Goal: Transaction & Acquisition: Register for event/course

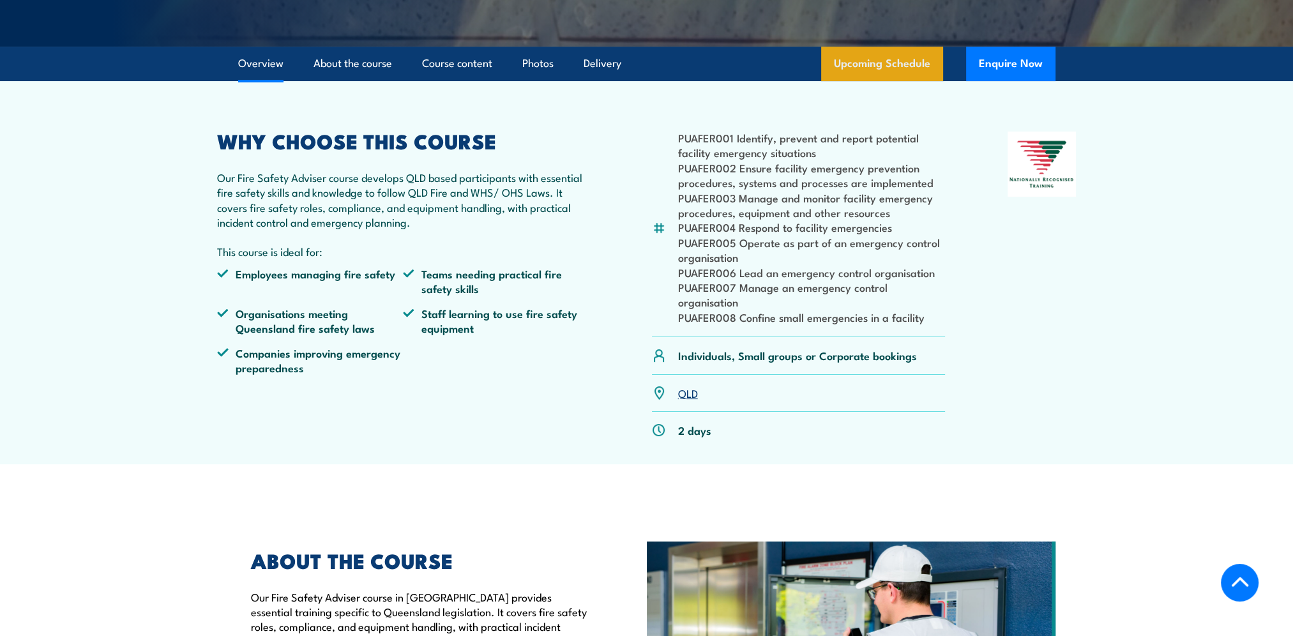
click at [899, 81] on link "Upcoming Schedule" at bounding box center [882, 64] width 122 height 34
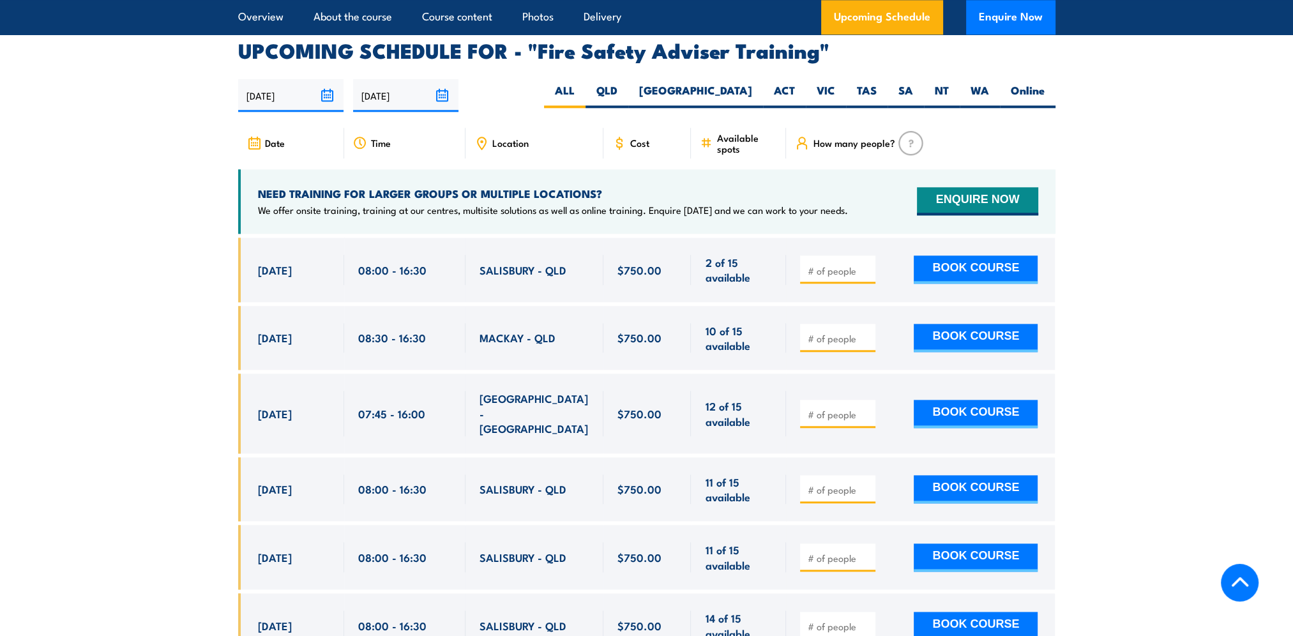
scroll to position [2088, 0]
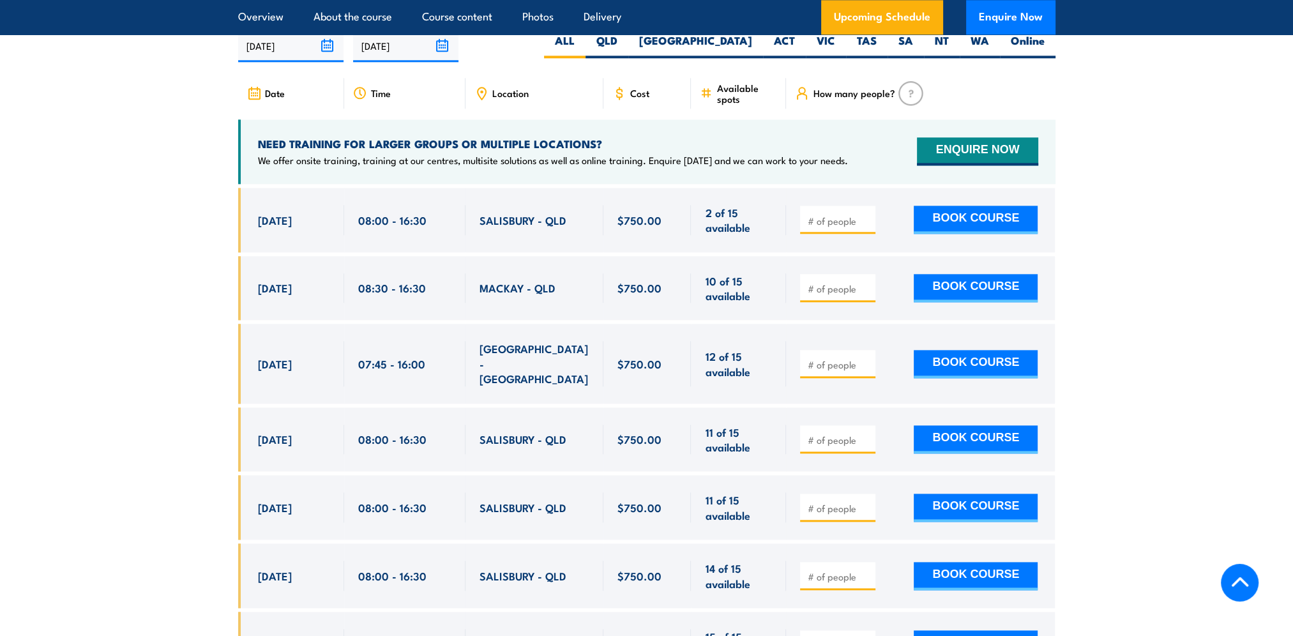
click at [195, 248] on section "UPCOMING SCHEDULE FOR - "Fire Safety Adviser Training" 02/09/2025 01/03/2026" at bounding box center [646, 453] width 1293 height 924
click at [831, 225] on input "number" at bounding box center [839, 220] width 64 height 13
type input "1"
click at [868, 226] on input "1" at bounding box center [839, 220] width 64 height 13
click at [991, 234] on button "BOOK COURSE" at bounding box center [976, 220] width 124 height 28
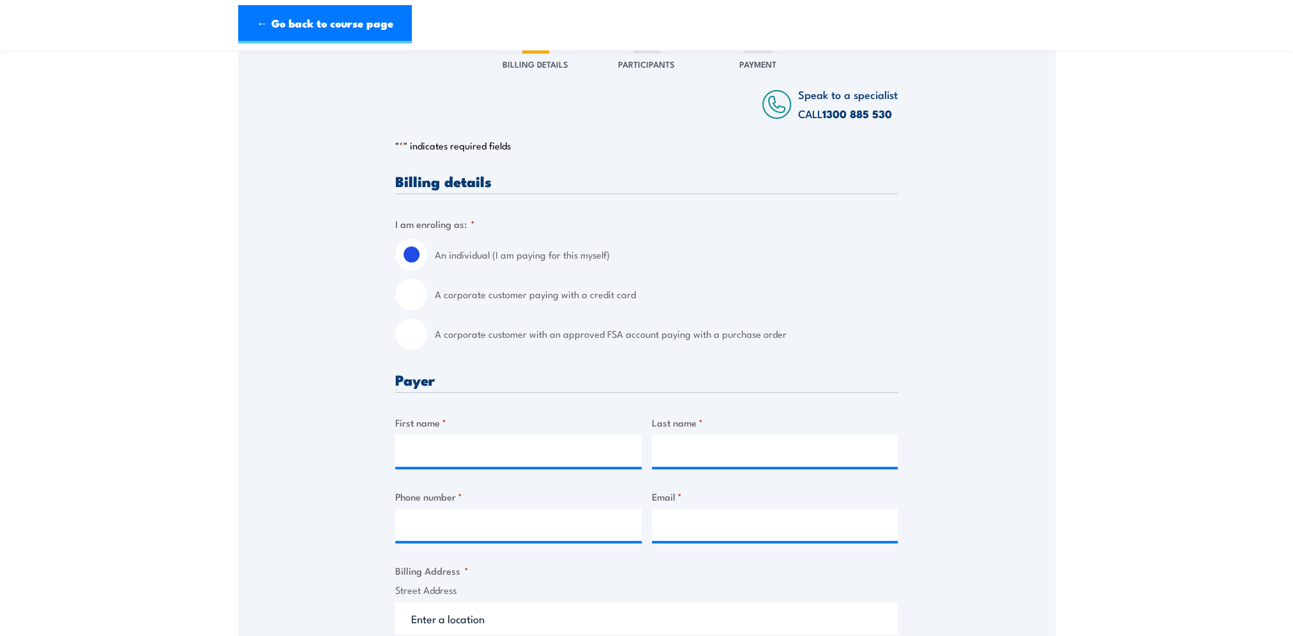
scroll to position [192, 0]
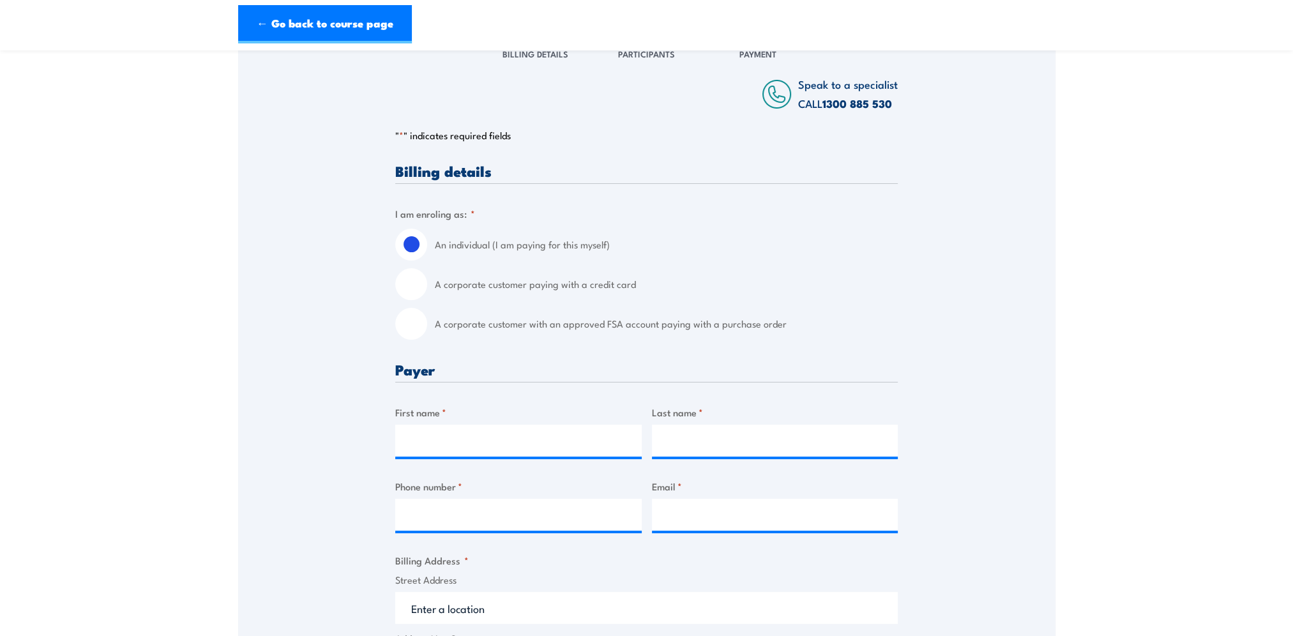
click at [416, 299] on input "A corporate customer paying with a credit card" at bounding box center [411, 284] width 32 height 32
radio input "true"
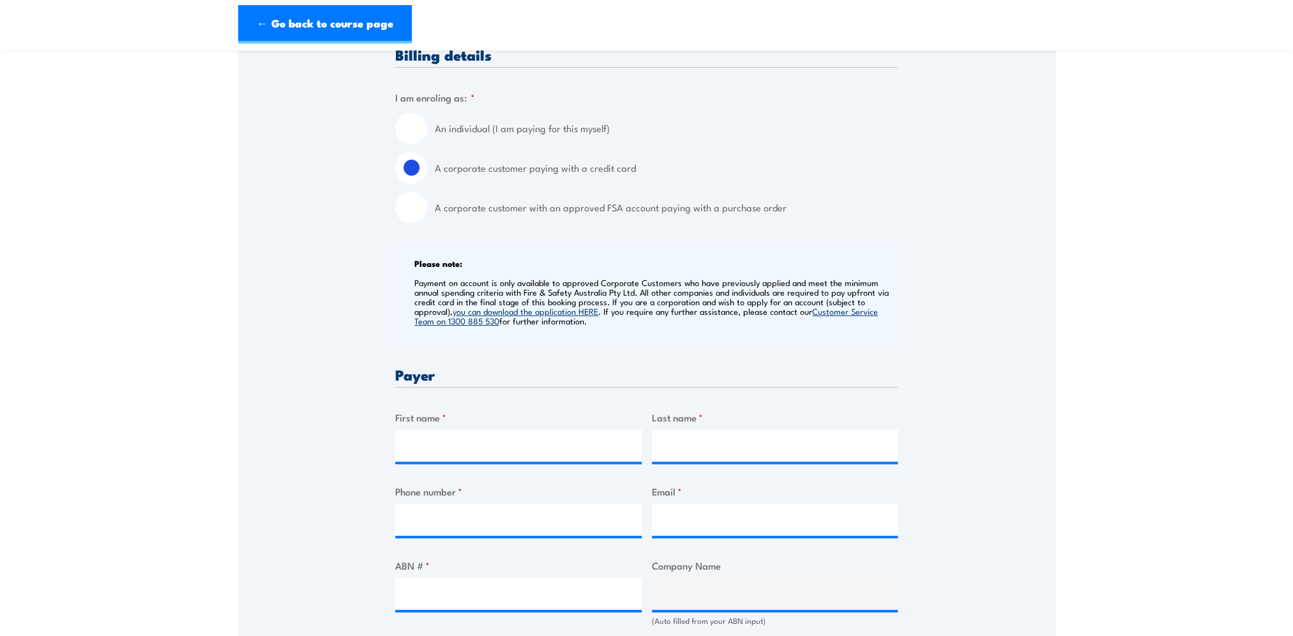
scroll to position [383, 0]
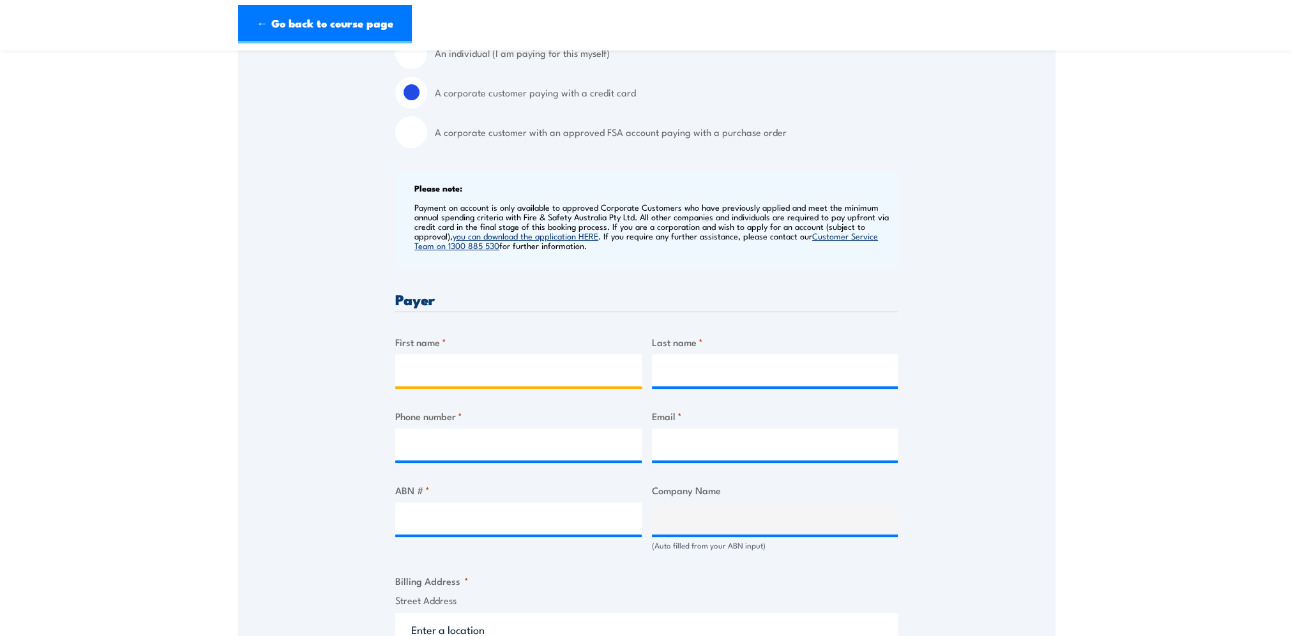
click at [476, 377] on input "First name *" at bounding box center [518, 370] width 246 height 32
type input "[PERSON_NAME]"
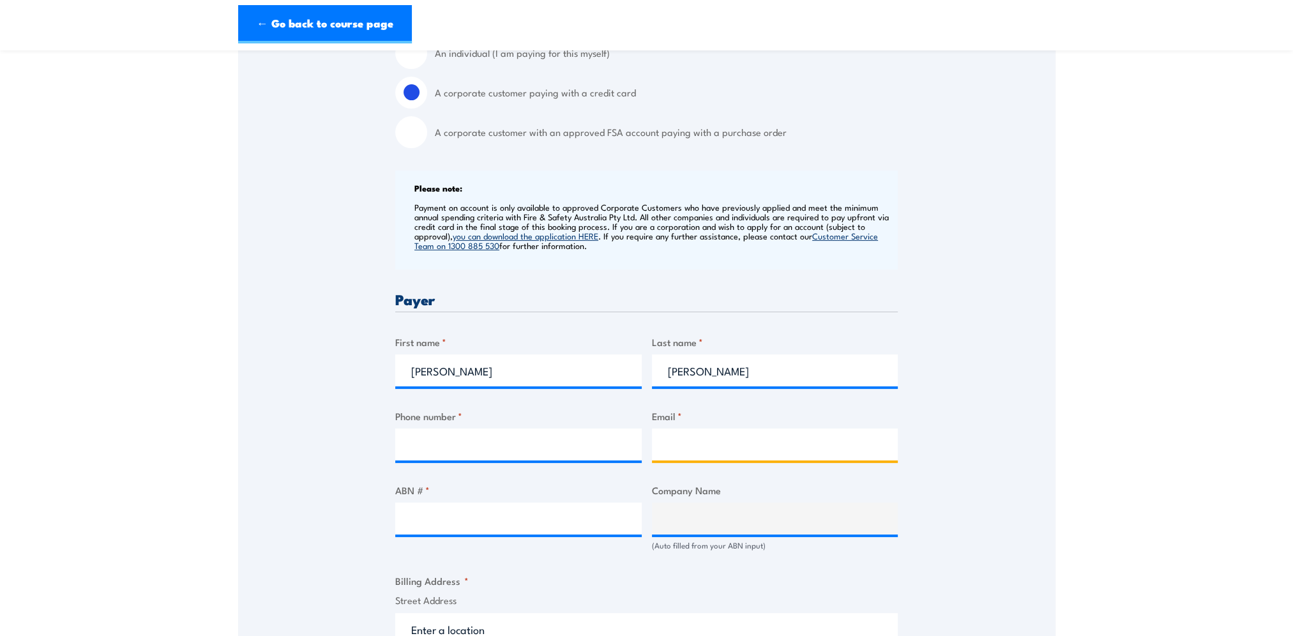
type input "[PERSON_NAME][EMAIL_ADDRESS][PERSON_NAME][DOMAIN_NAME]"
type input "Level [STREET_ADDRESS]"
type input "VIC"
type input "3067"
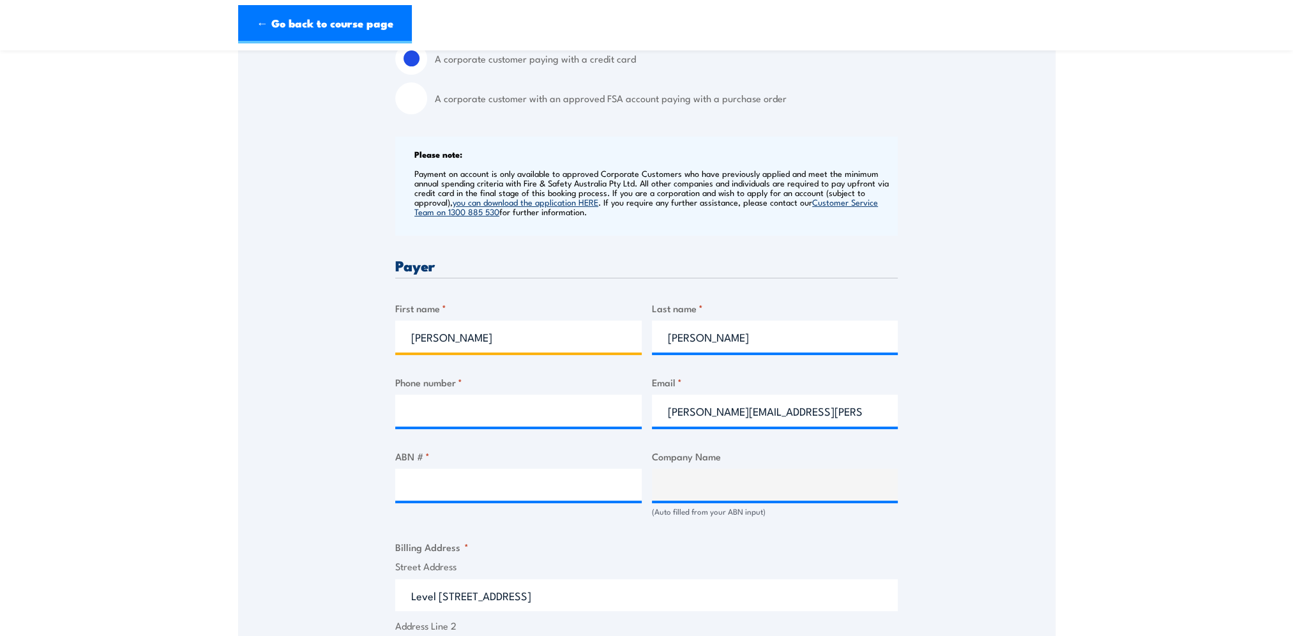
scroll to position [447, 0]
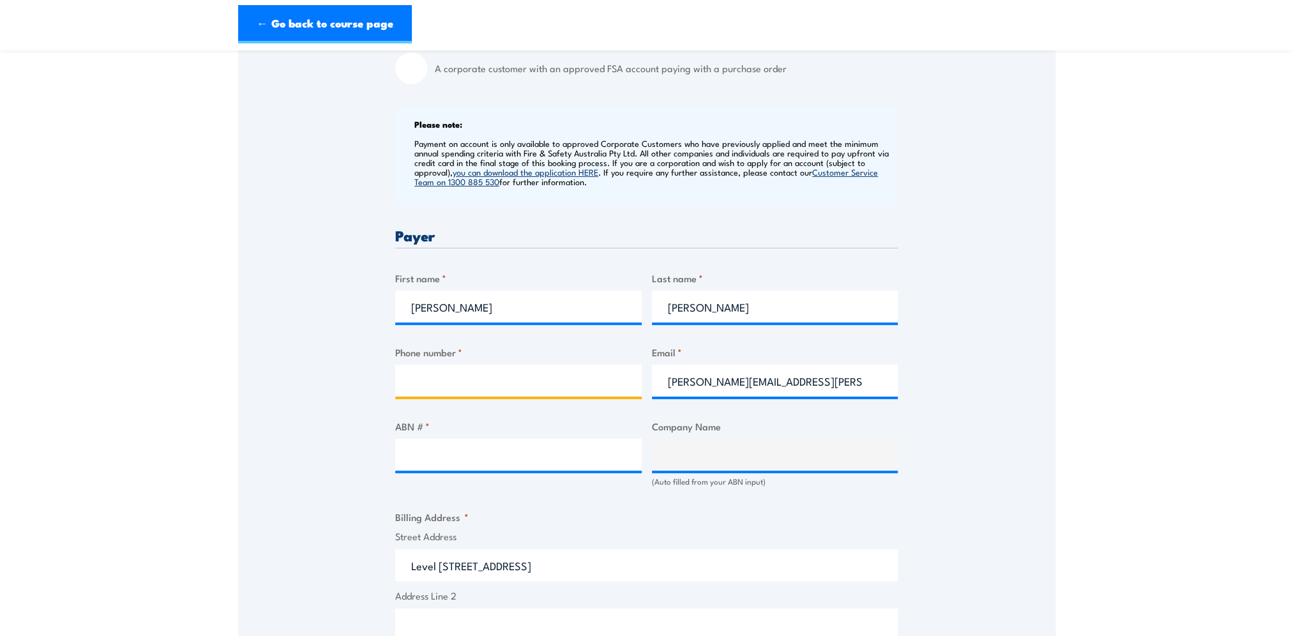
click at [506, 388] on input "Phone number *" at bounding box center [518, 381] width 246 height 32
click at [473, 396] on input "Phone number *" at bounding box center [518, 381] width 246 height 32
type input "0491231619"
click at [500, 487] on div "ABN # *" at bounding box center [518, 453] width 246 height 68
click at [511, 470] on input "ABN # *" at bounding box center [518, 455] width 246 height 32
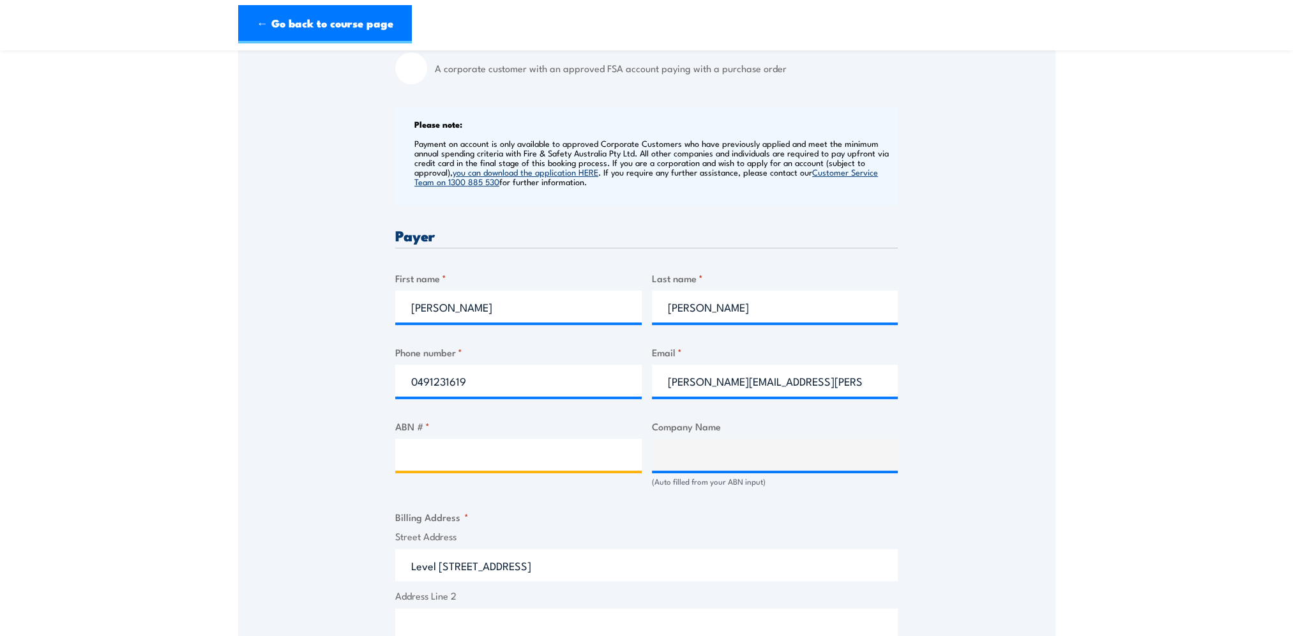
click at [518, 469] on input "ABN # *" at bounding box center [518, 455] width 246 height 32
type input "82109203054"
type input "[PERSON_NAME] COMPANY EMERALD AUSTRALIA PTY LTD"
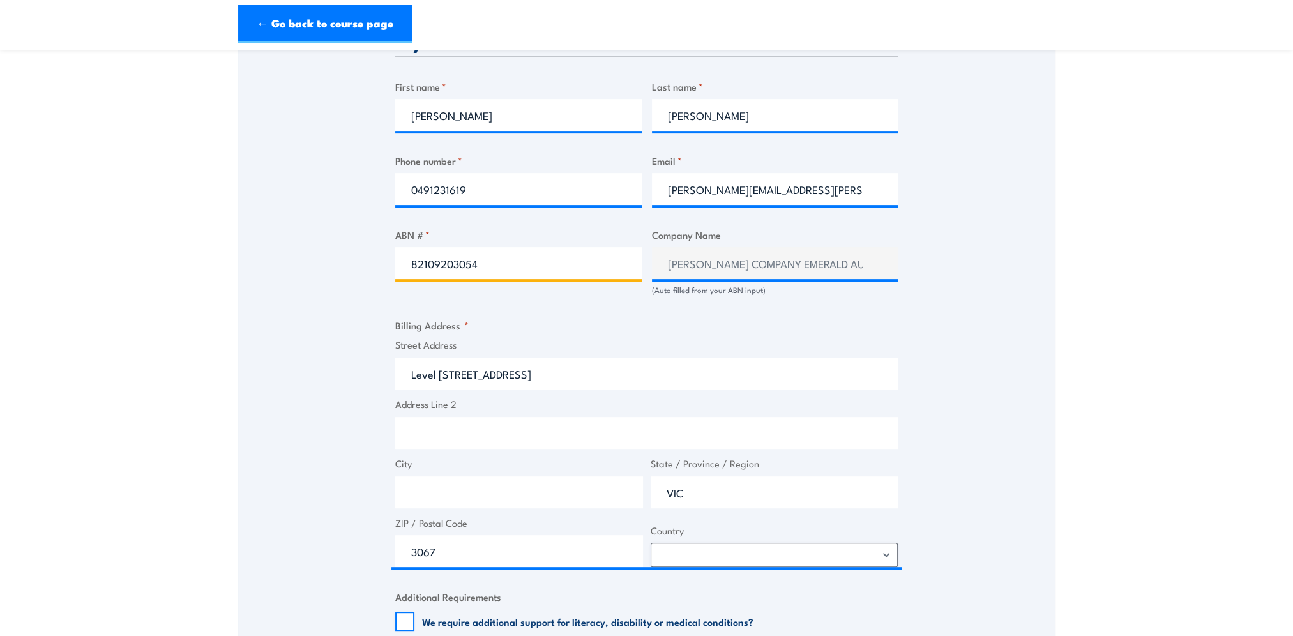
type input "82109203054"
click at [360, 342] on div "Speak to a specialist CALL [PHONE_NUMBER] CALL [PHONE_NUMBER] " * " indicates r…" at bounding box center [646, 263] width 817 height 1360
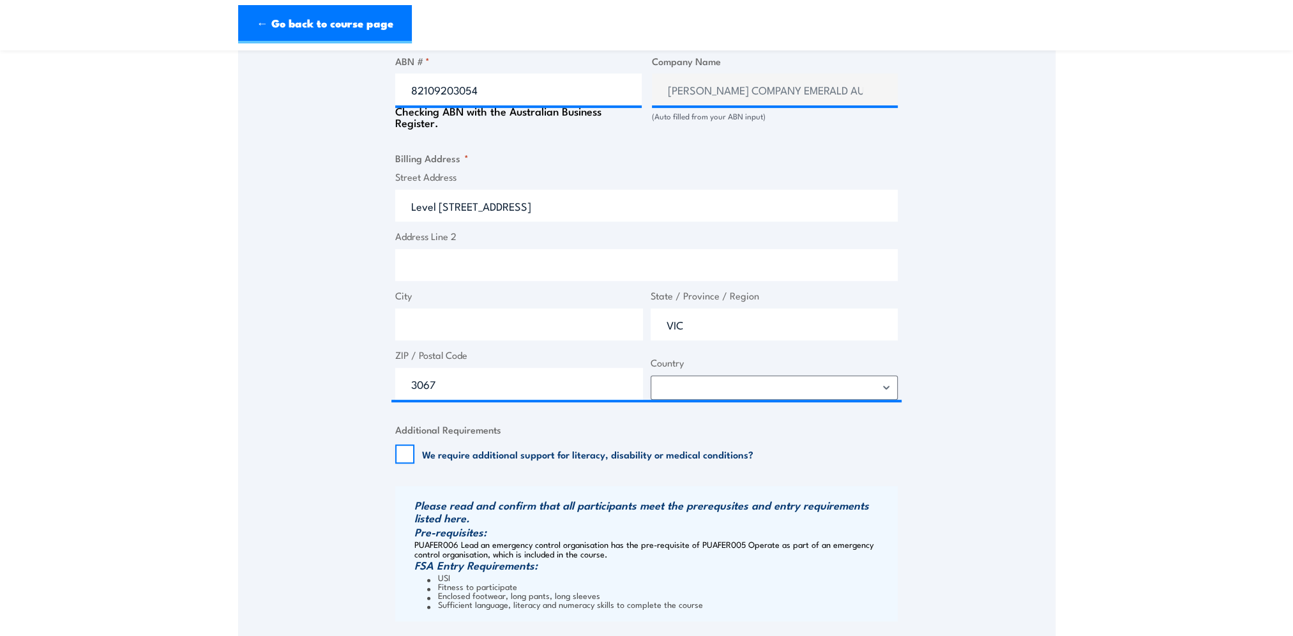
scroll to position [830, 0]
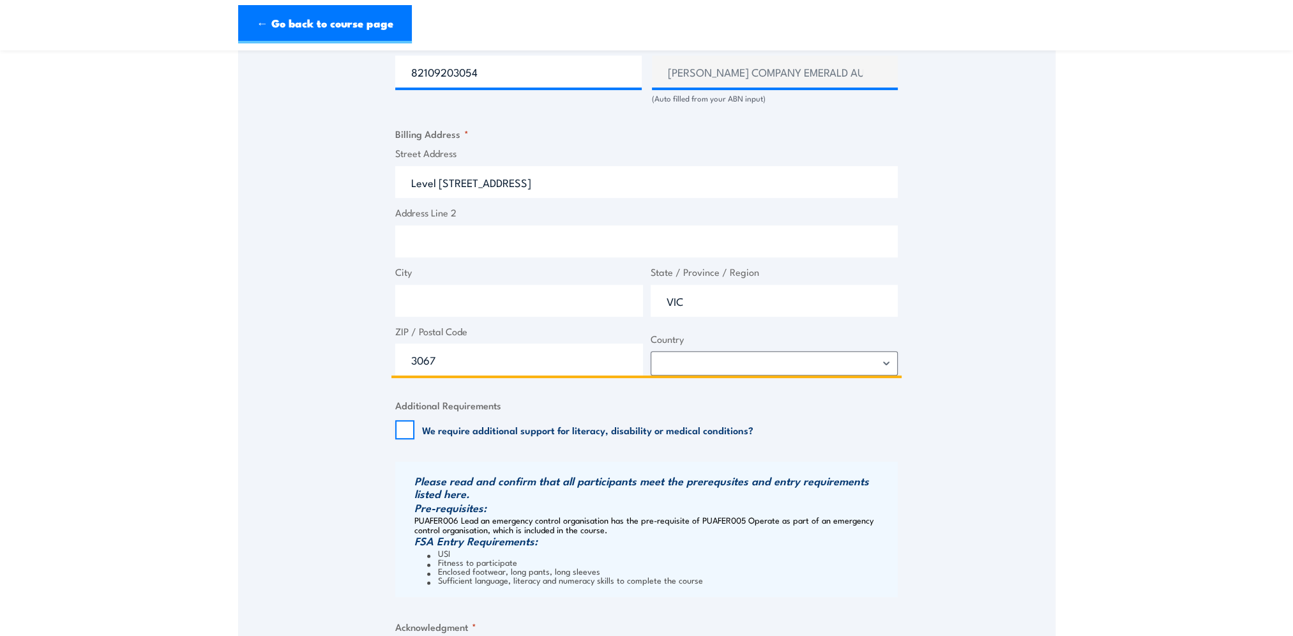
click at [457, 310] on input "City" at bounding box center [519, 301] width 248 height 32
type input "[GEOGRAPHIC_DATA]"
click at [848, 375] on select "[GEOGRAPHIC_DATA] [GEOGRAPHIC_DATA] [GEOGRAPHIC_DATA] [US_STATE] [GEOGRAPHIC_DA…" at bounding box center [774, 363] width 248 height 24
select select "[GEOGRAPHIC_DATA]"
click at [650, 362] on select "[GEOGRAPHIC_DATA] [GEOGRAPHIC_DATA] [GEOGRAPHIC_DATA] [US_STATE] [GEOGRAPHIC_DA…" at bounding box center [774, 363] width 248 height 24
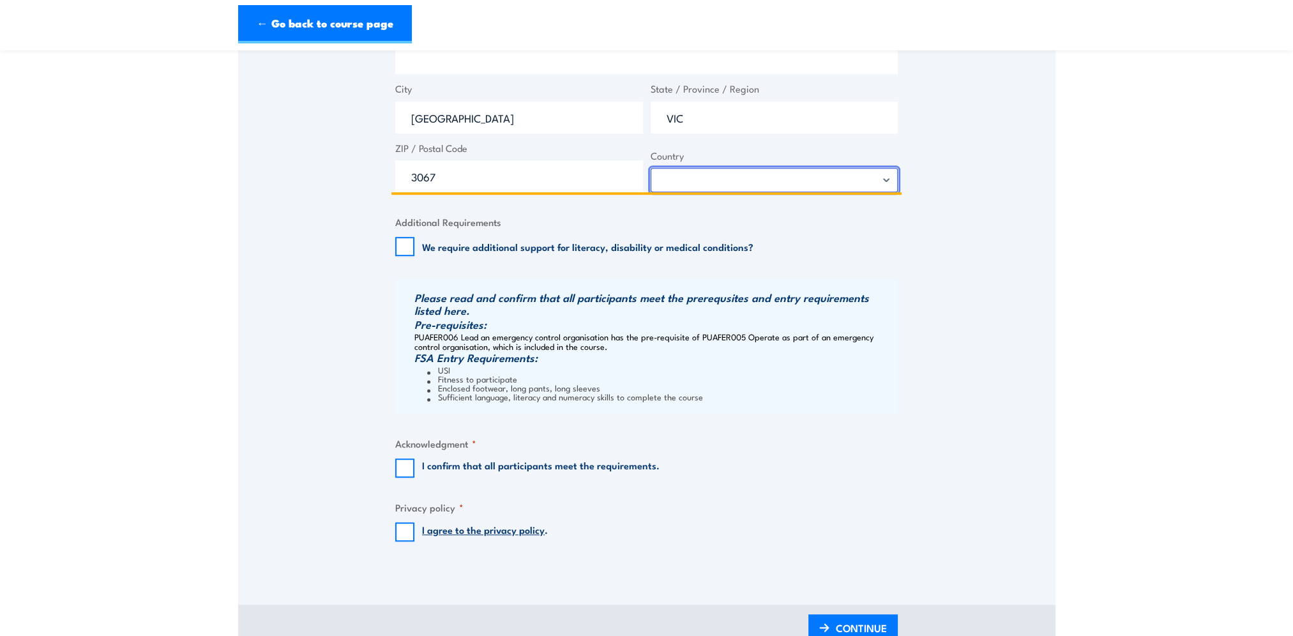
scroll to position [1021, 0]
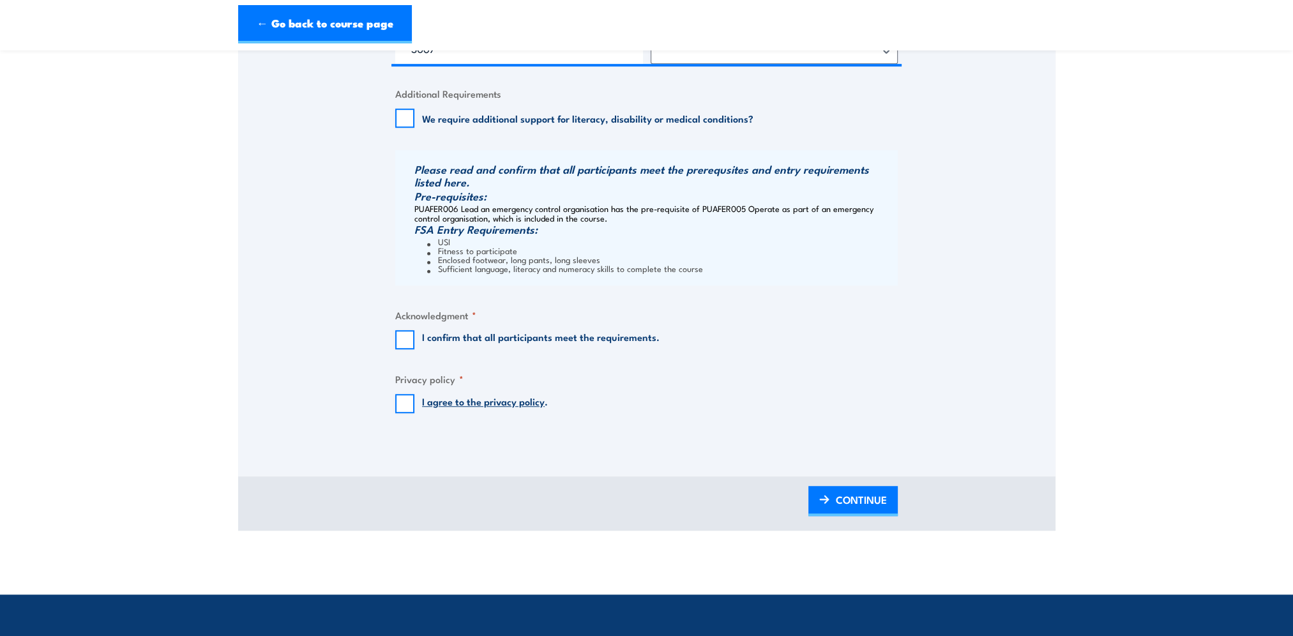
scroll to position [1149, 0]
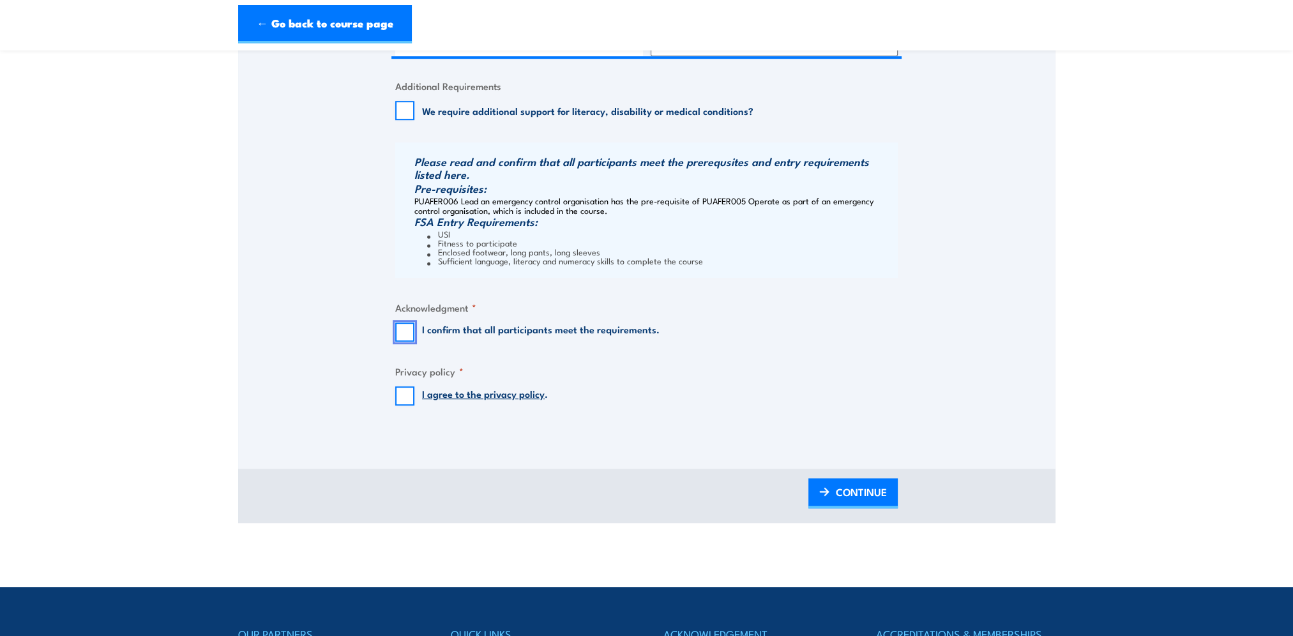
click at [407, 342] on input "I confirm that all participants meet the requirements." at bounding box center [404, 331] width 19 height 19
checkbox input "true"
click at [405, 405] on input "I agree to the privacy policy ." at bounding box center [404, 395] width 19 height 19
checkbox input "true"
click at [876, 500] on span "CONTINUE" at bounding box center [861, 492] width 51 height 34
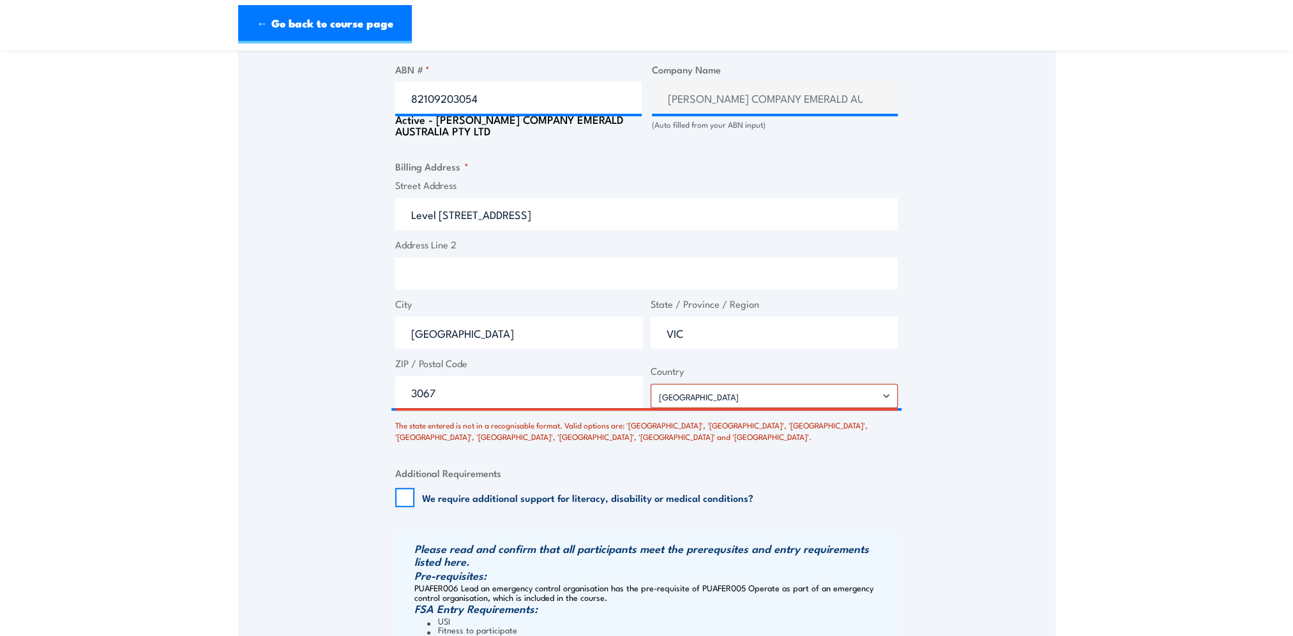
scroll to position [858, 0]
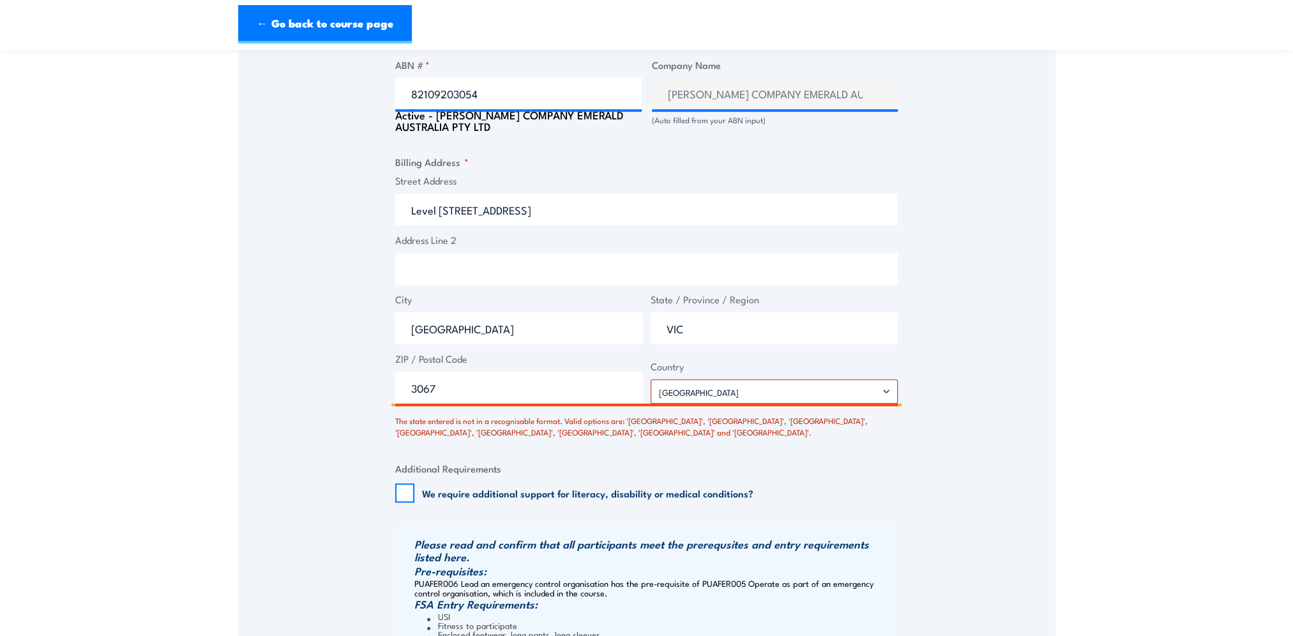
drag, startPoint x: 472, startPoint y: 405, endPoint x: 363, endPoint y: 405, distance: 109.2
click at [363, 405] on div "Speak to a specialist CALL [PHONE_NUMBER] CALL [PHONE_NUMBER] There was a probl…" at bounding box center [646, 90] width 817 height 1452
type input "3067"
click at [367, 416] on div "Speak to a specialist CALL [PHONE_NUMBER] CALL [PHONE_NUMBER] There was a probl…" at bounding box center [646, 90] width 817 height 1452
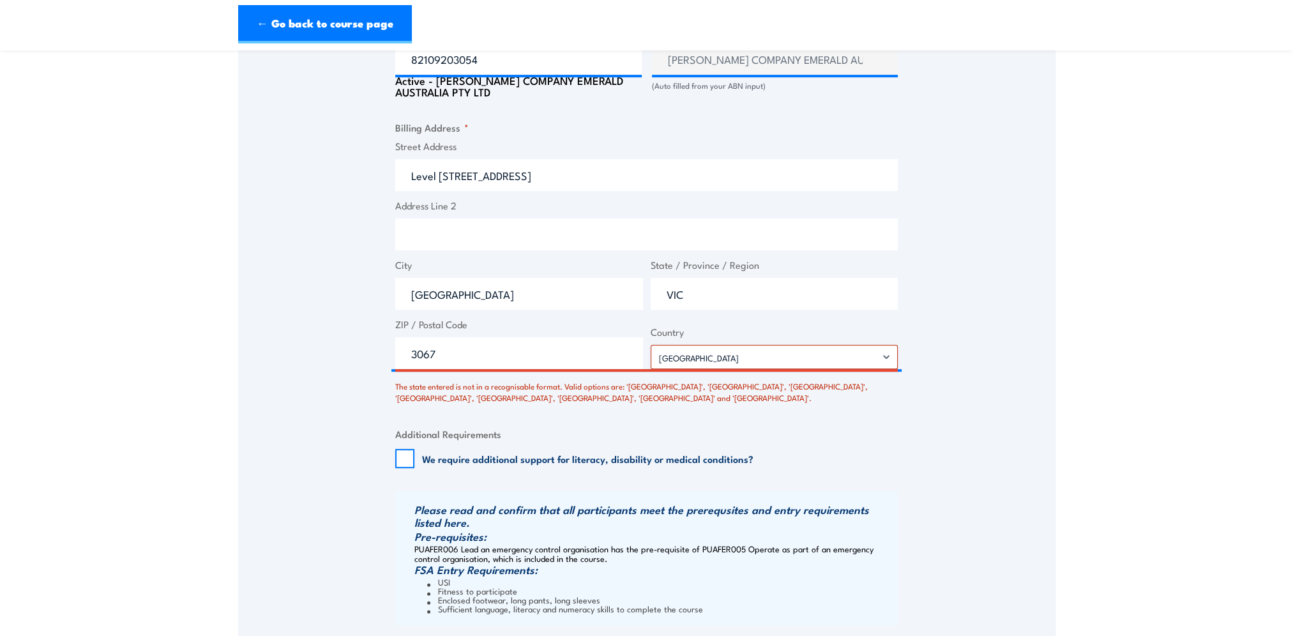
scroll to position [922, 0]
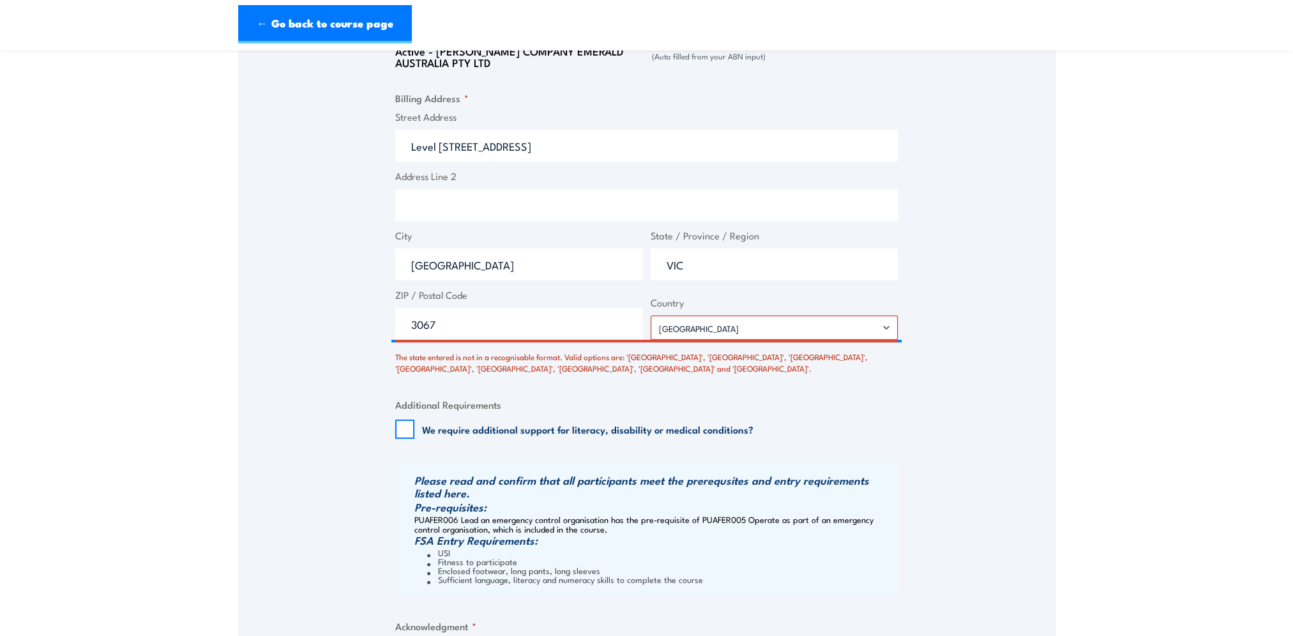
click at [623, 386] on div "Billing details I am enroling as: * An individual (I am paying for this myself)…" at bounding box center [646, 114] width 502 height 1263
click at [799, 336] on select "[GEOGRAPHIC_DATA] [GEOGRAPHIC_DATA] [GEOGRAPHIC_DATA] [US_STATE] [GEOGRAPHIC_DA…" at bounding box center [774, 327] width 248 height 24
click at [800, 337] on select "[GEOGRAPHIC_DATA] [GEOGRAPHIC_DATA] [GEOGRAPHIC_DATA] [US_STATE] [GEOGRAPHIC_DA…" at bounding box center [774, 327] width 248 height 24
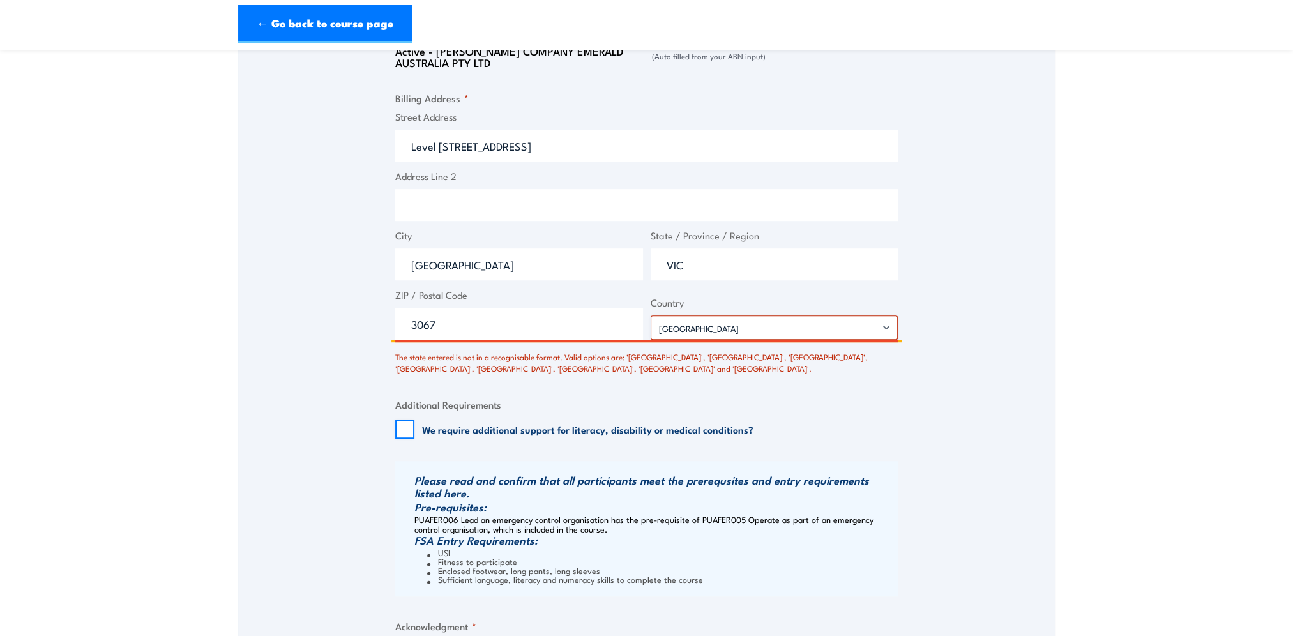
click at [792, 267] on input "VIC" at bounding box center [774, 264] width 248 height 32
type input "Victoria"
click at [950, 299] on div "Speak to a specialist CALL [PHONE_NUMBER] CALL [PHONE_NUMBER] There was a probl…" at bounding box center [646, 26] width 817 height 1452
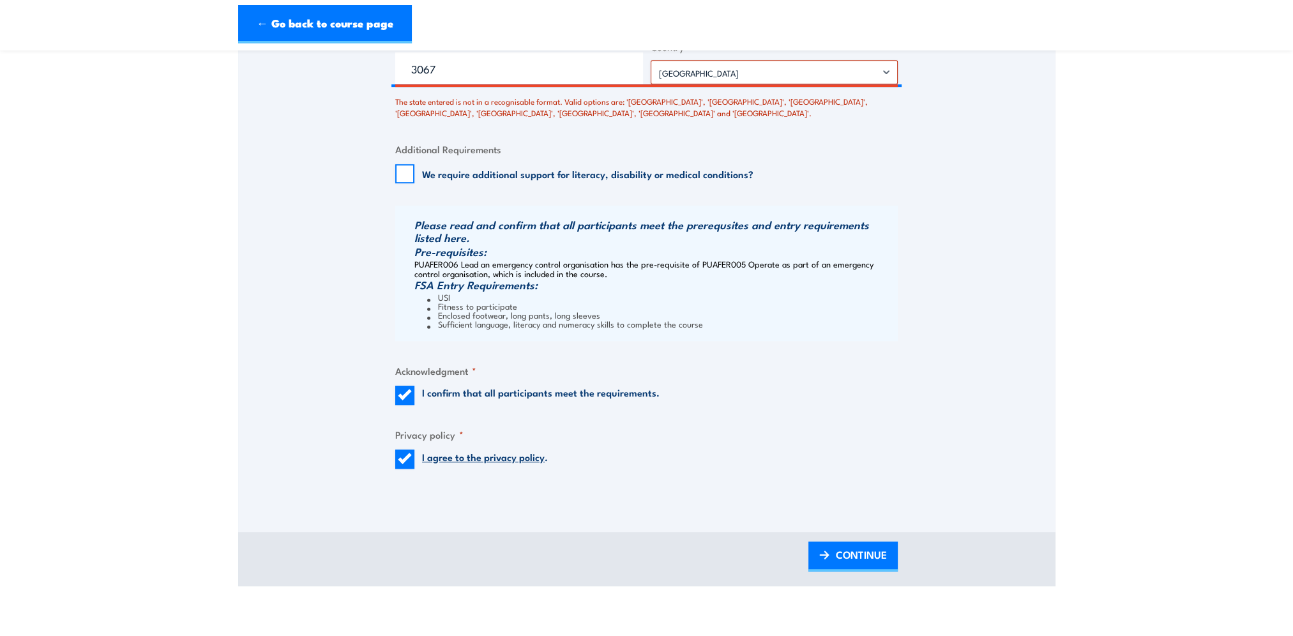
scroll to position [986, 0]
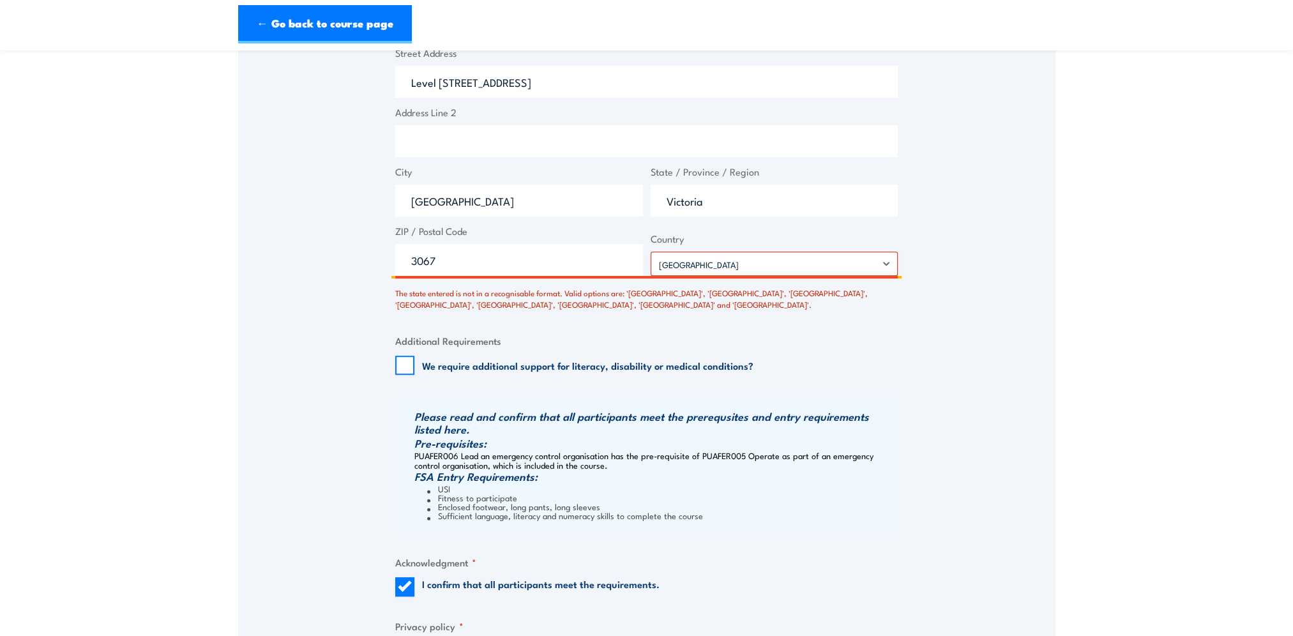
drag, startPoint x: 482, startPoint y: 276, endPoint x: 374, endPoint y: 276, distance: 107.9
type input "3067"
click at [746, 276] on select "[GEOGRAPHIC_DATA] [GEOGRAPHIC_DATA] [GEOGRAPHIC_DATA] [US_STATE] [GEOGRAPHIC_DA…" at bounding box center [774, 264] width 248 height 24
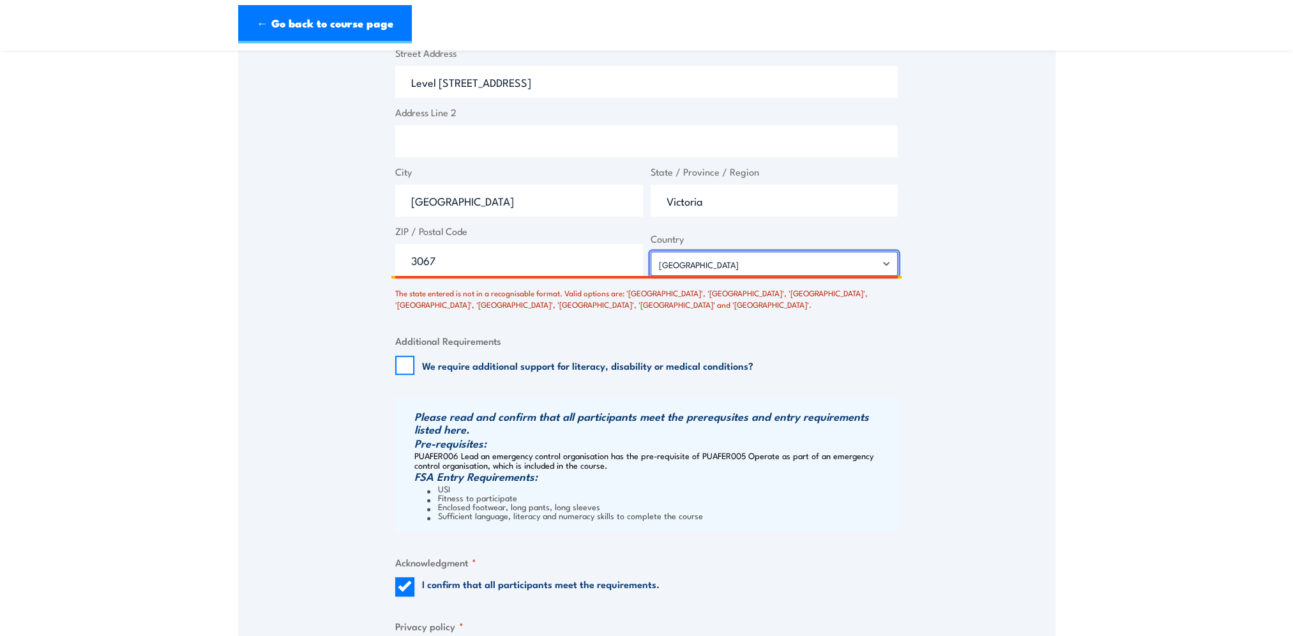
click at [650, 262] on select "[GEOGRAPHIC_DATA] [GEOGRAPHIC_DATA] [GEOGRAPHIC_DATA] [US_STATE] [GEOGRAPHIC_DA…" at bounding box center [774, 264] width 248 height 24
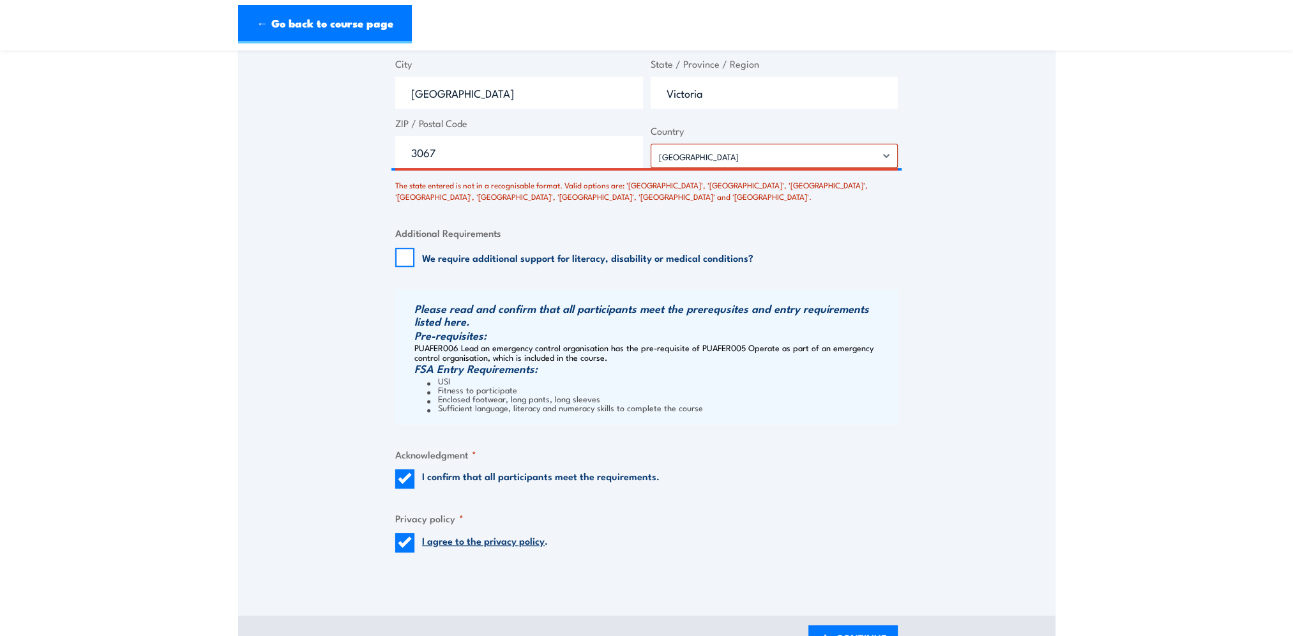
scroll to position [1241, 0]
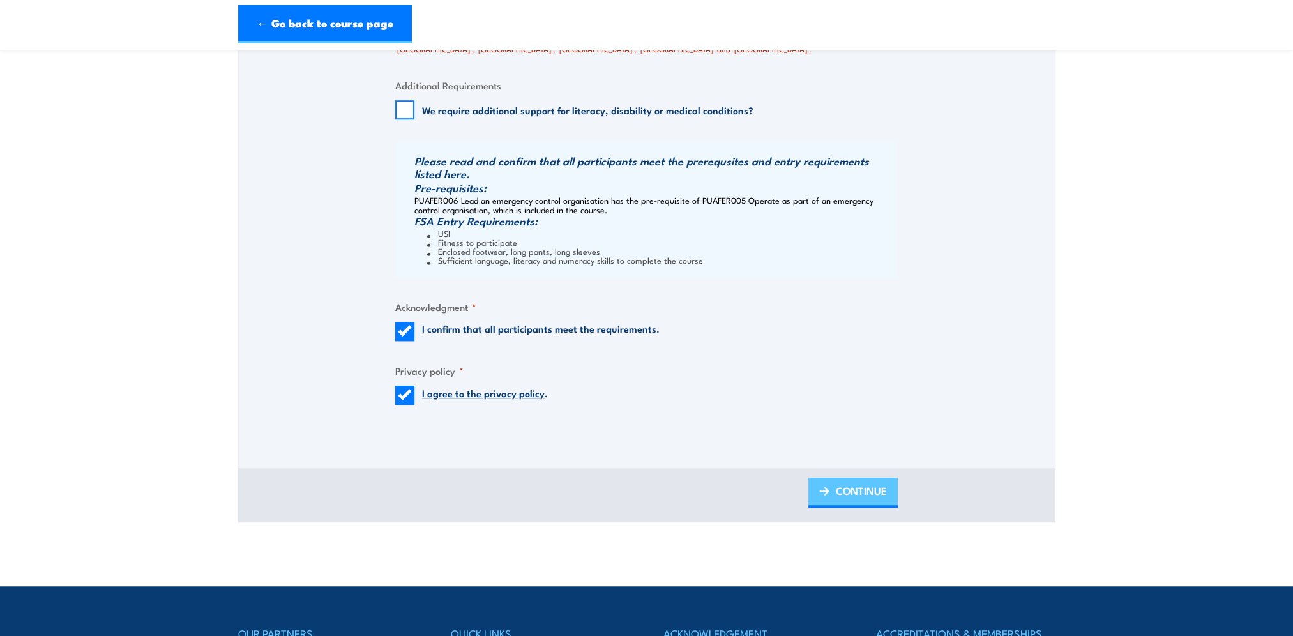
click at [869, 502] on span "CONTINUE" at bounding box center [861, 491] width 51 height 34
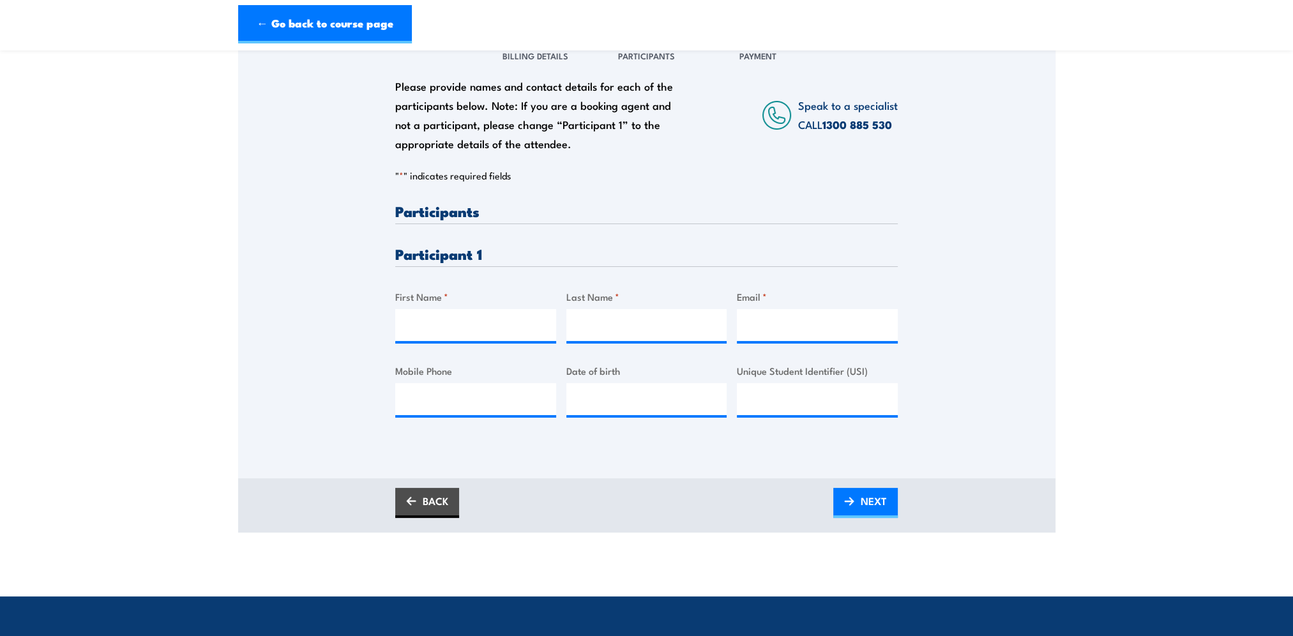
scroll to position [192, 0]
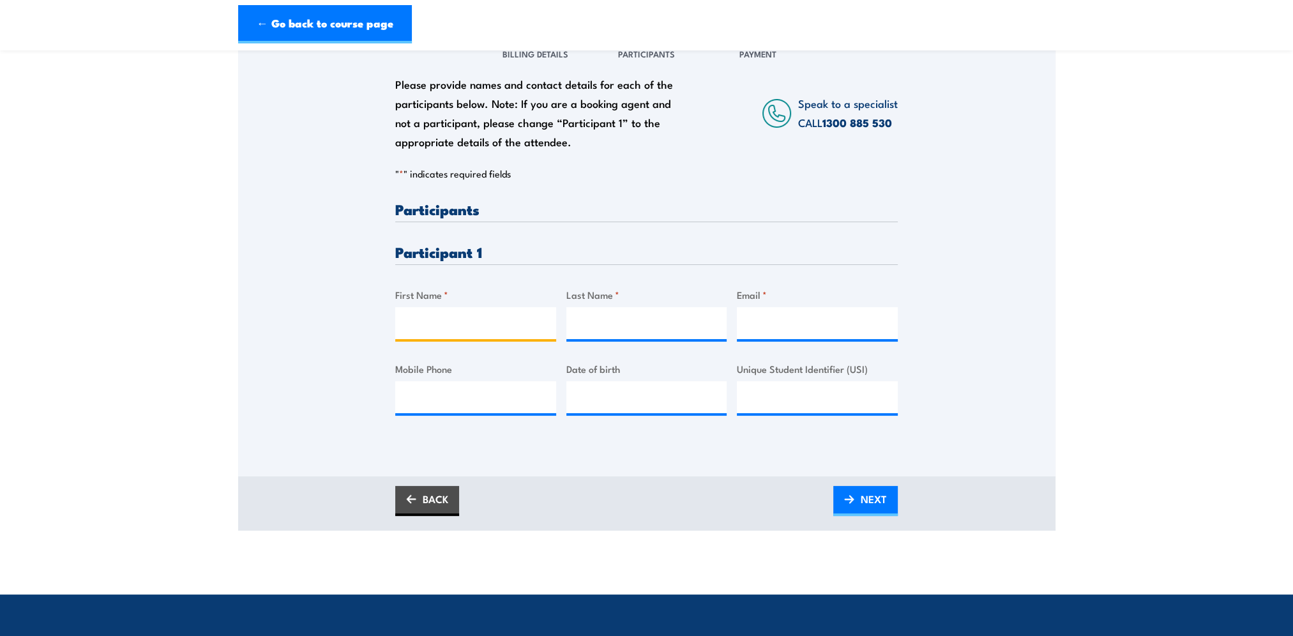
click at [419, 335] on input "First Name *" at bounding box center [475, 323] width 161 height 32
type input "[PERSON_NAME]"
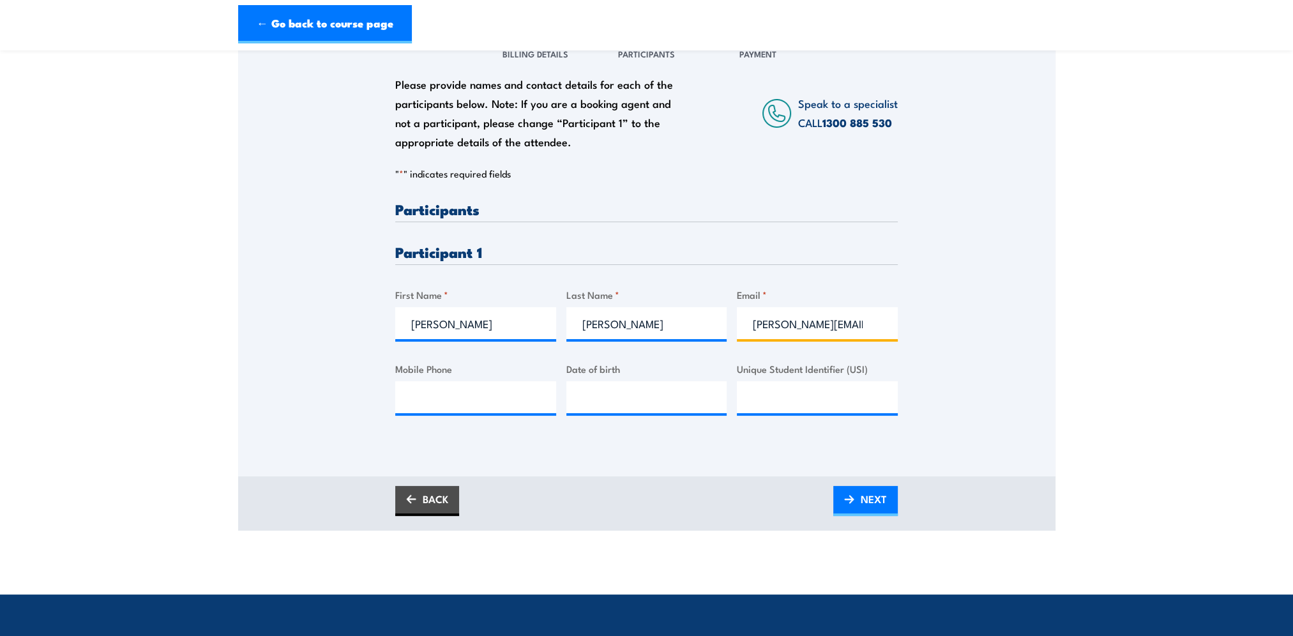
type input "[PERSON_NAME][EMAIL_ADDRESS][PERSON_NAME][DOMAIN_NAME]"
click at [447, 409] on input "Mobile Phone" at bounding box center [475, 397] width 161 height 32
click at [481, 413] on input "Mobile Phone" at bounding box center [475, 397] width 161 height 32
paste input "[PHONE_NUMBER]"
drag, startPoint x: 429, startPoint y: 409, endPoint x: 373, endPoint y: 409, distance: 56.2
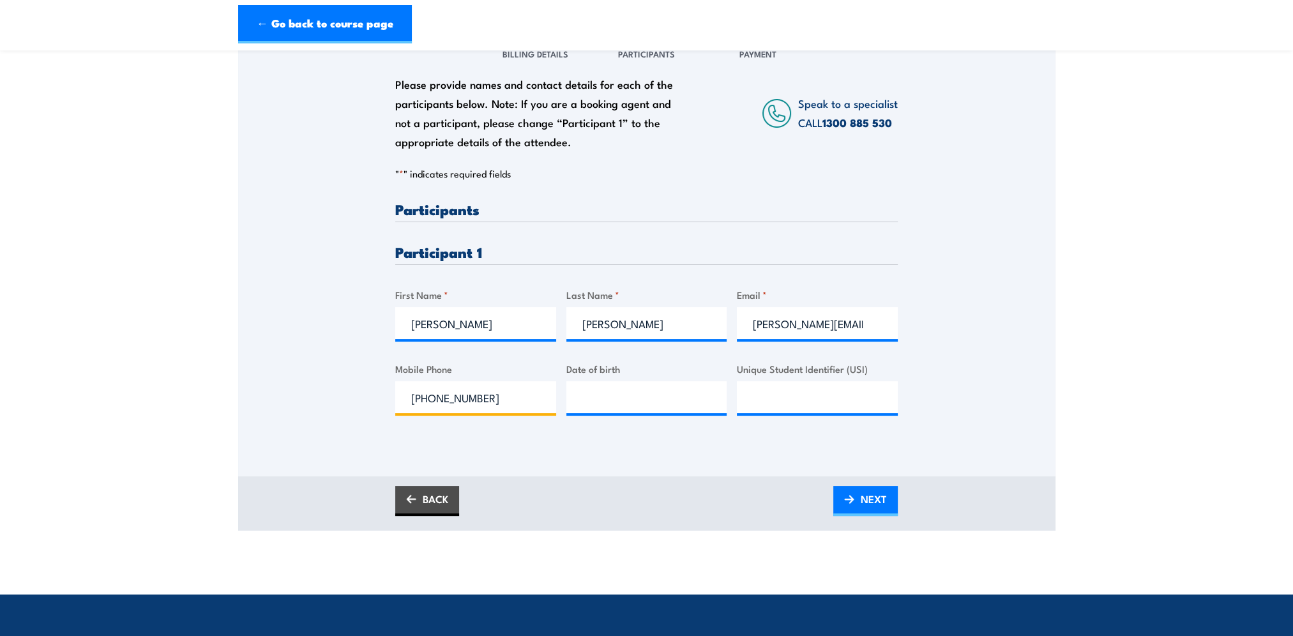
click at [373, 409] on div "Please provide names and contact details for each of the participants below. No…" at bounding box center [646, 235] width 817 height 410
type input "0429 458 087"
type input "__/__/____"
click at [614, 409] on input "__/__/____" at bounding box center [646, 397] width 161 height 32
click at [975, 350] on div "Please provide names and contact details for each of the participants below. No…" at bounding box center [646, 235] width 817 height 410
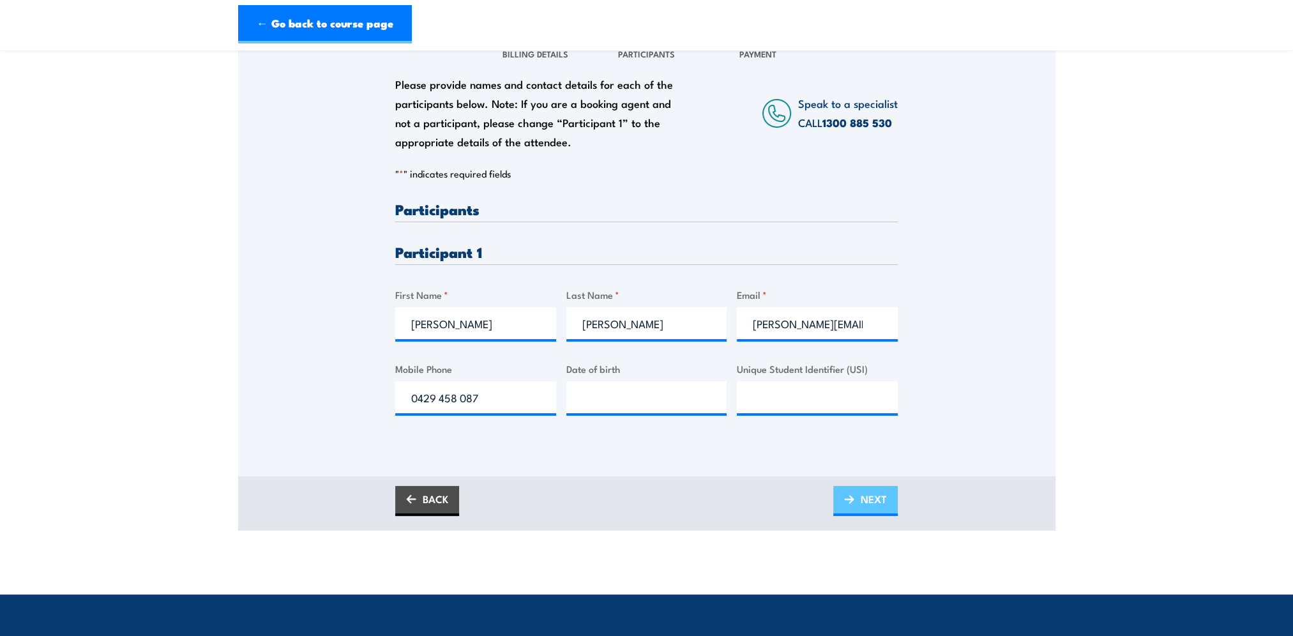
click at [863, 507] on span "NEXT" at bounding box center [874, 499] width 26 height 34
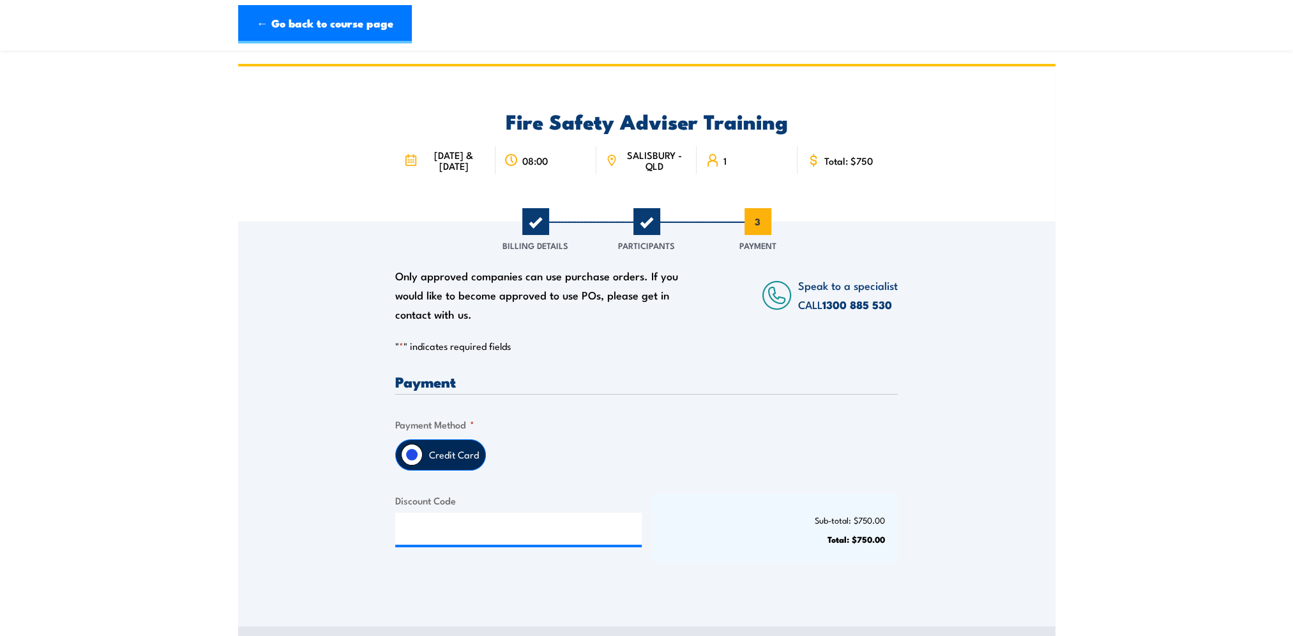
scroll to position [128, 0]
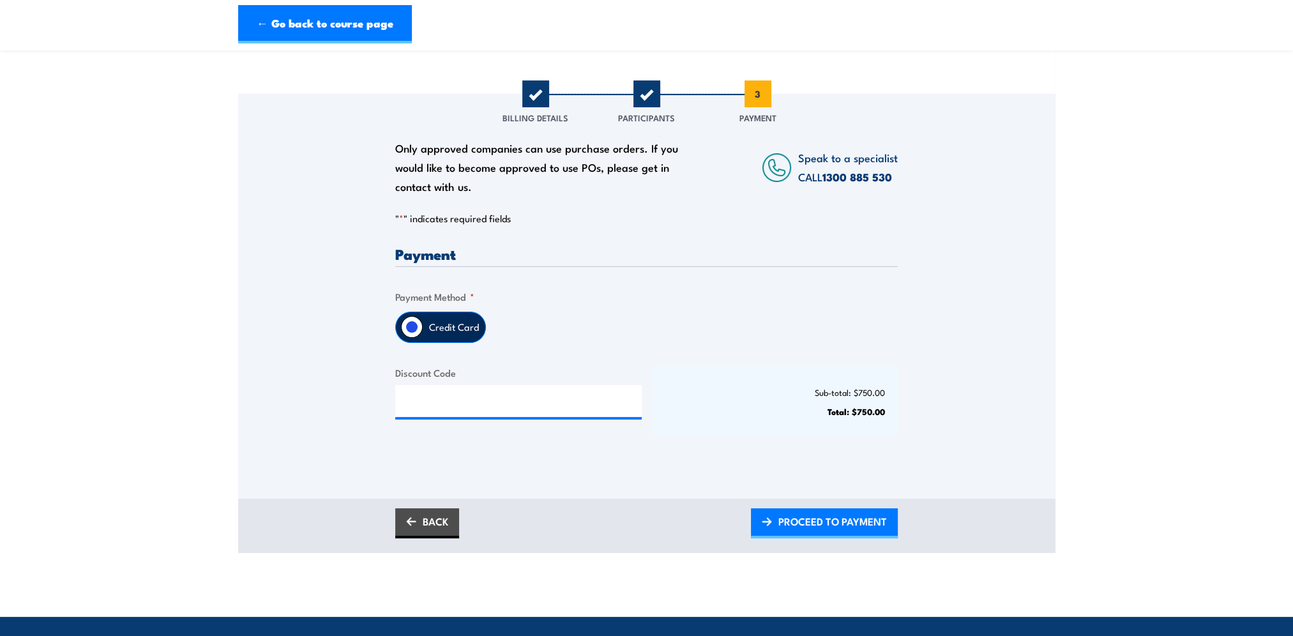
click at [668, 291] on div "Payment Only approved companies can use purchase orders. If you would like to b…" at bounding box center [646, 351] width 502 height 211
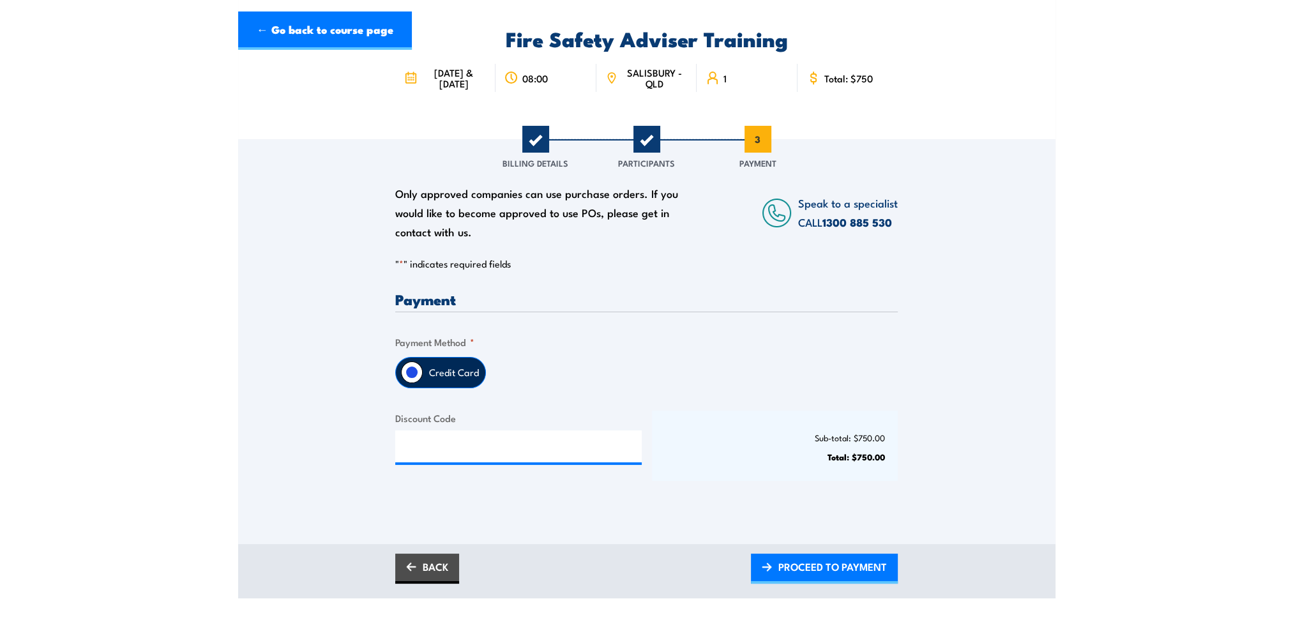
scroll to position [0, 0]
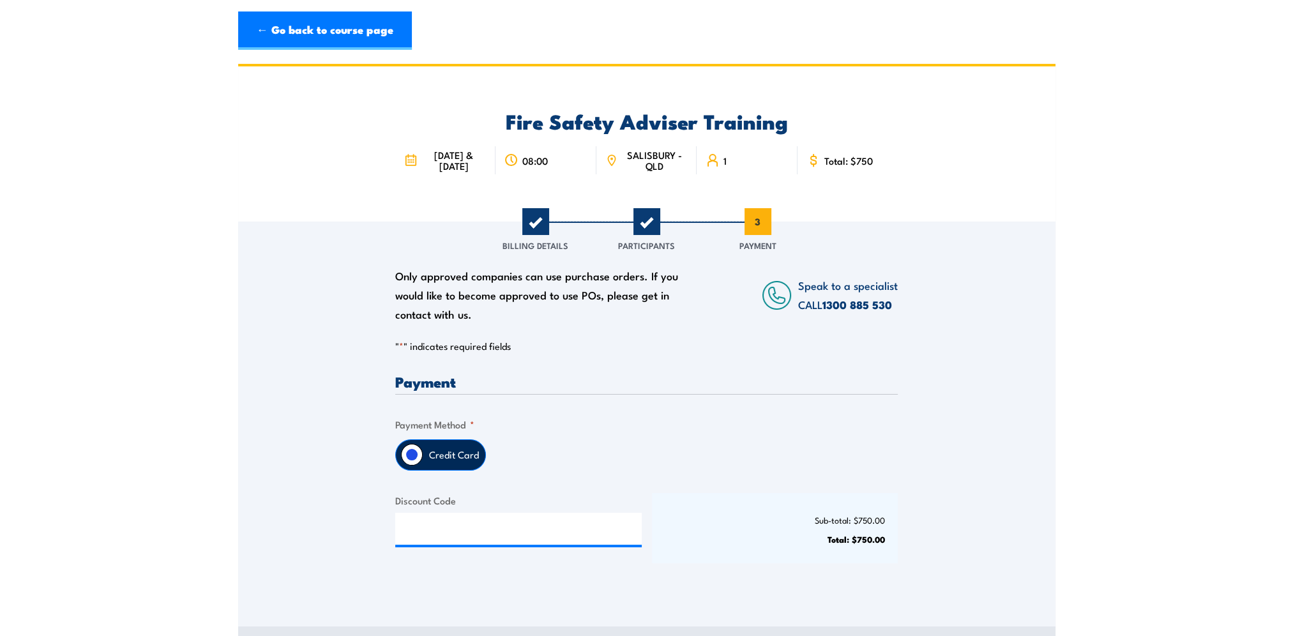
drag, startPoint x: 432, startPoint y: 153, endPoint x: 469, endPoint y: 183, distance: 47.7
click at [469, 174] on div "[DATE] & [DATE]" at bounding box center [445, 160] width 100 height 28
drag, startPoint x: 469, startPoint y: 183, endPoint x: 455, endPoint y: 174, distance: 17.0
click at [455, 171] on span "[DATE] & [DATE]" at bounding box center [454, 160] width 66 height 22
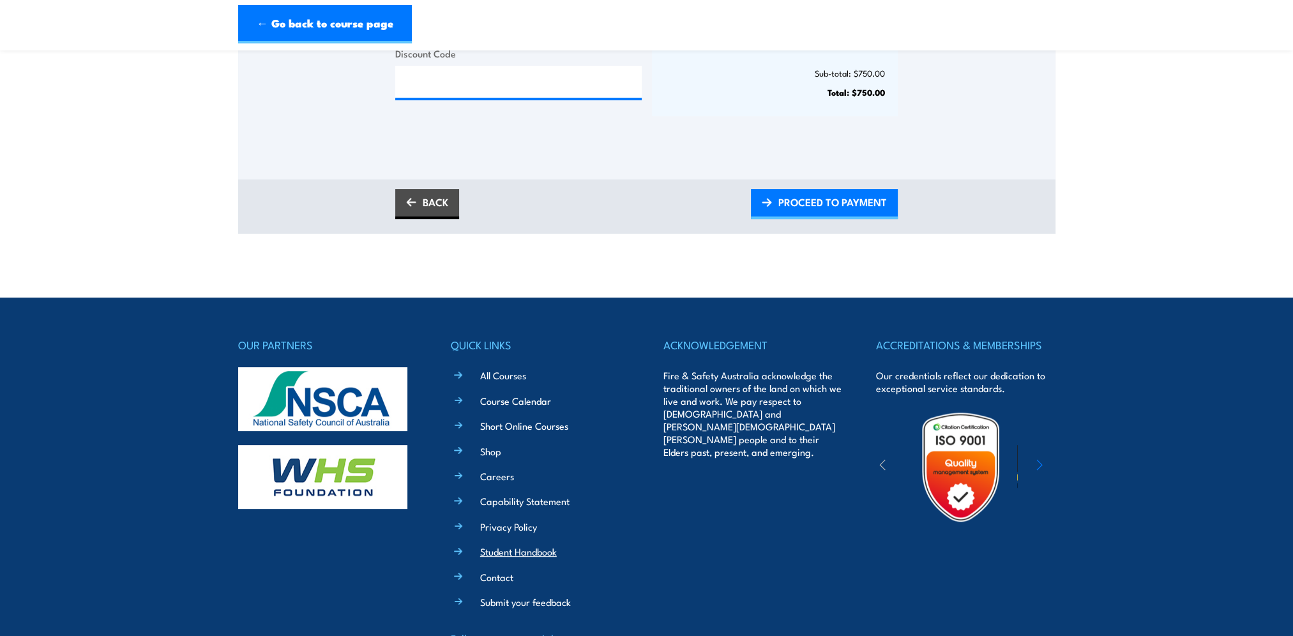
scroll to position [64, 0]
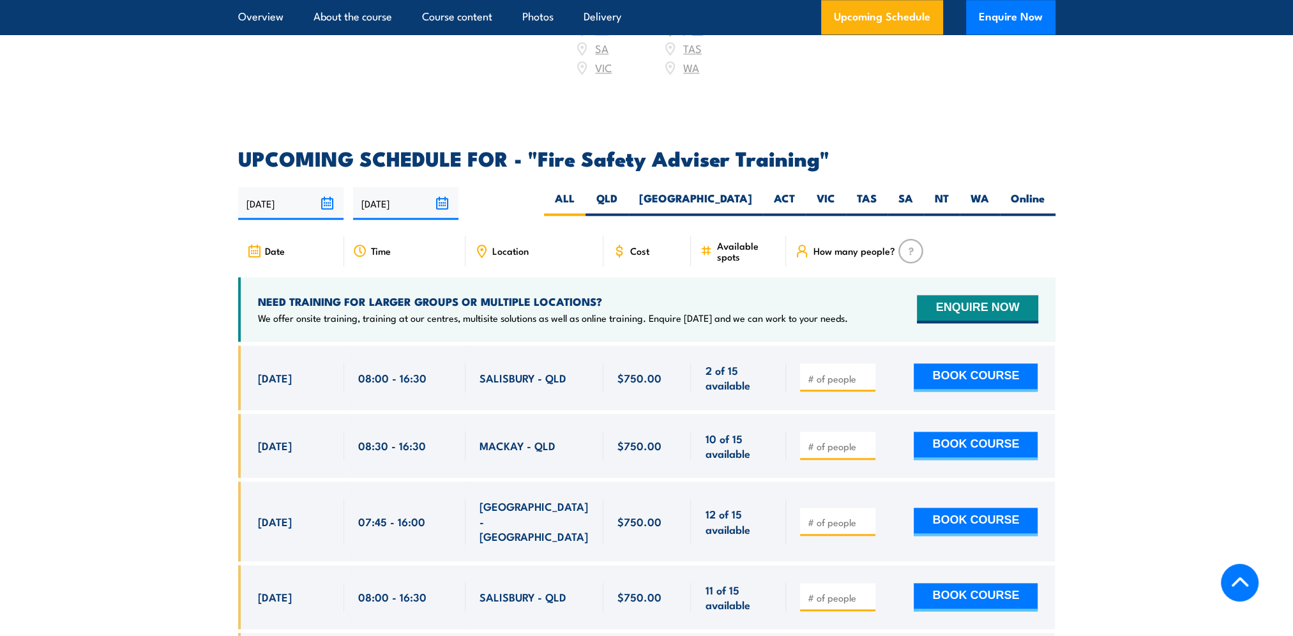
scroll to position [2024, 0]
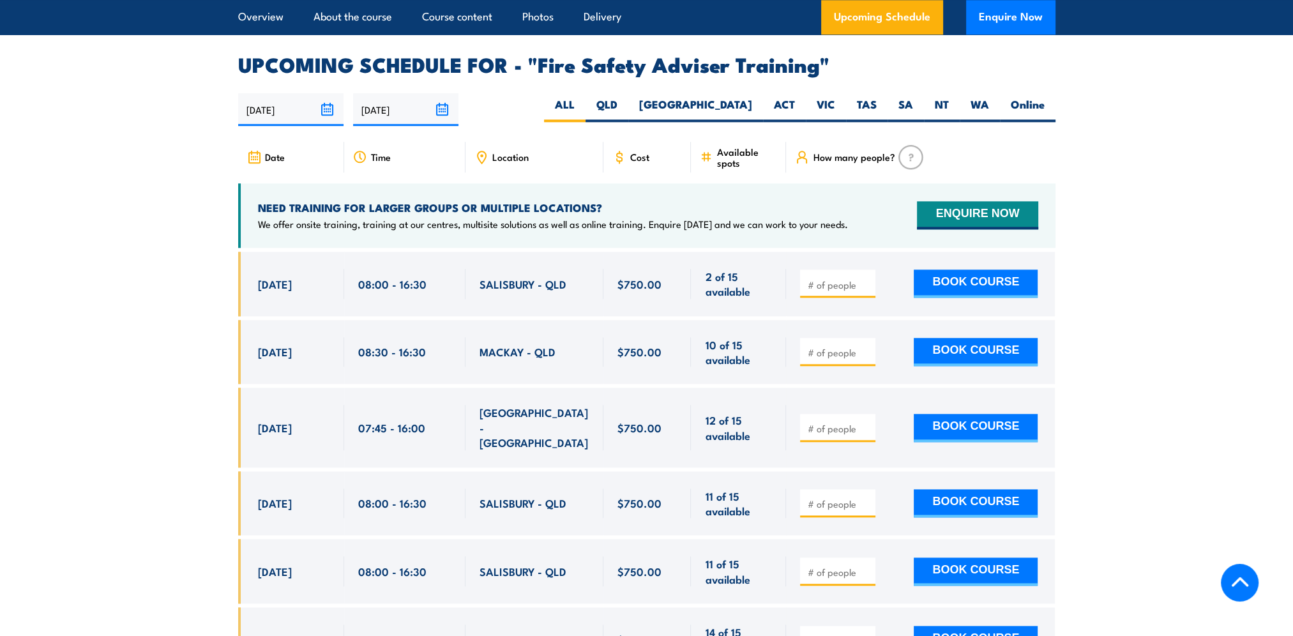
drag, startPoint x: 1227, startPoint y: 107, endPoint x: 1183, endPoint y: 107, distance: 44.0
click at [1227, 107] on section "UPCOMING SCHEDULE FOR - "Fire Safety Adviser Training" 02/09/2025 01/03/2026" at bounding box center [646, 517] width 1293 height 924
click at [1136, 181] on section "UPCOMING SCHEDULE FOR - "Fire Safety Adviser Training" 02/09/2025 01/03/2026" at bounding box center [646, 517] width 1293 height 924
